Goal: Task Accomplishment & Management: Use online tool/utility

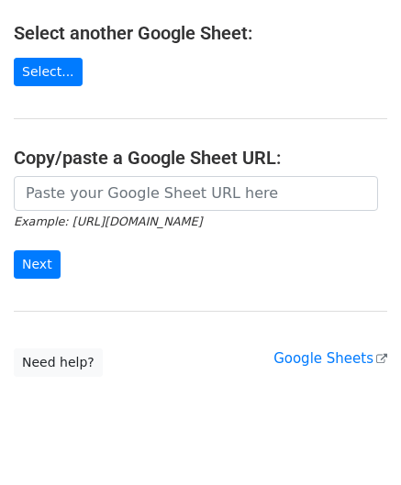
scroll to position [240, 0]
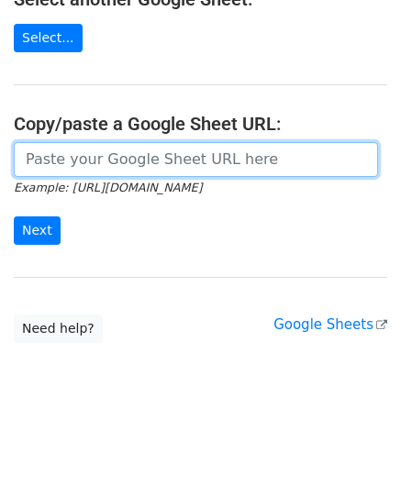
drag, startPoint x: 115, startPoint y: 162, endPoint x: 144, endPoint y: 113, distance: 57.6
click at [115, 162] on input "url" at bounding box center [196, 159] width 364 height 35
paste input "https://docs.google.com/spreadsheets/d/12lbq5KTnBP57TfnftYsHDyBrzWbcSoYBeh-4Q_i…"
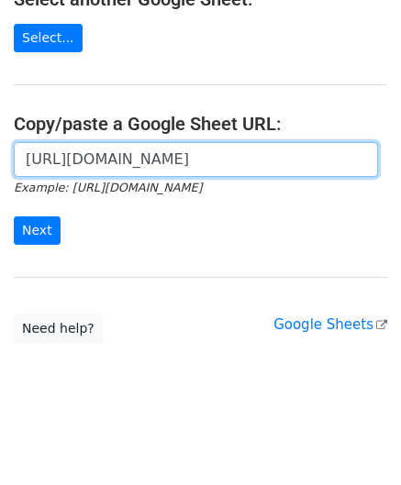
scroll to position [0, 373]
type input "https://docs.google.com/spreadsheets/d/12lbq5KTnBP57TfnftYsHDyBrzWbcSoYBeh-4Q_i…"
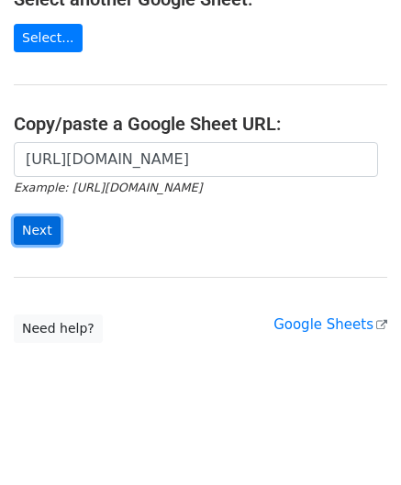
click at [39, 227] on input "Next" at bounding box center [37, 230] width 47 height 28
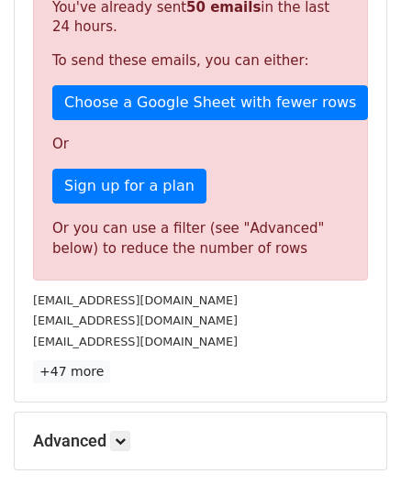
scroll to position [619, 0]
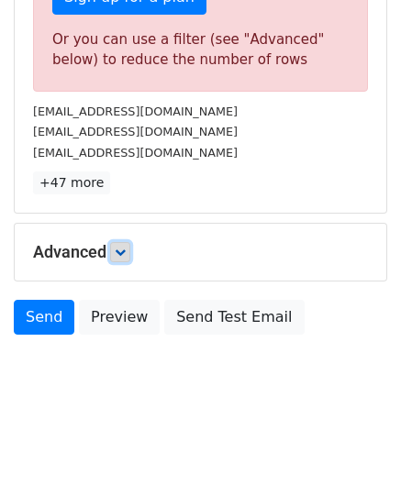
click at [129, 247] on link at bounding box center [120, 252] width 20 height 20
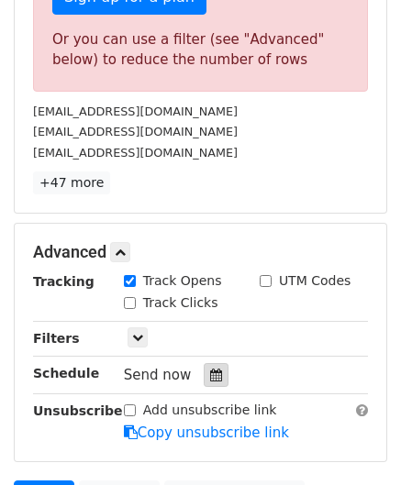
click at [210, 374] on icon at bounding box center [216, 375] width 12 height 13
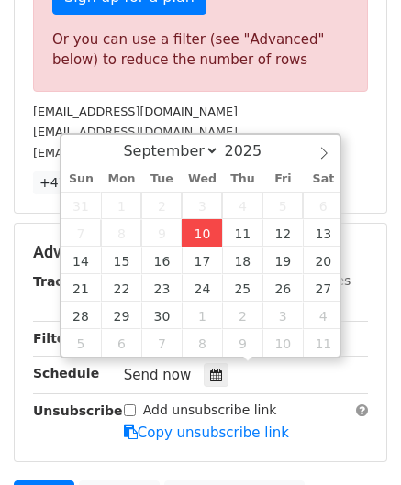
type input "[DATE] 12:00"
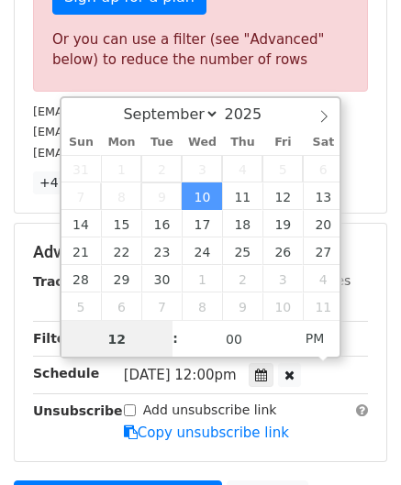
paste input "6"
type input "6"
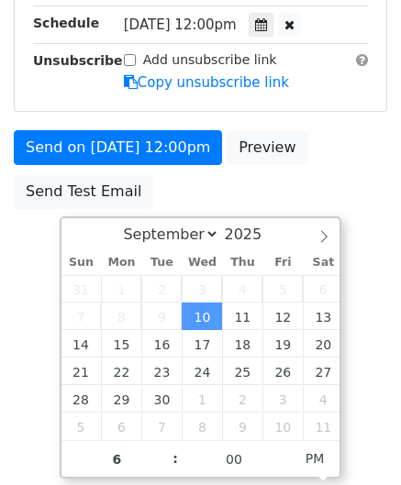
type input "[DATE] 18:00"
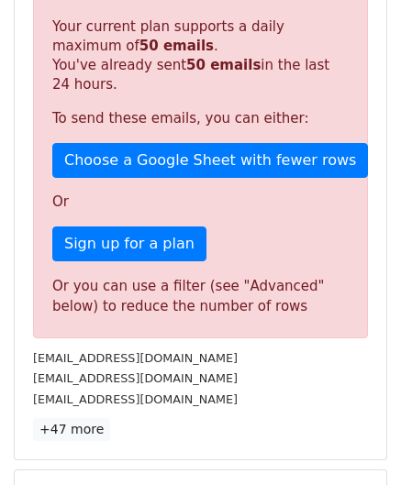
scroll to position [841, 0]
